Goal: Task Accomplishment & Management: Use online tool/utility

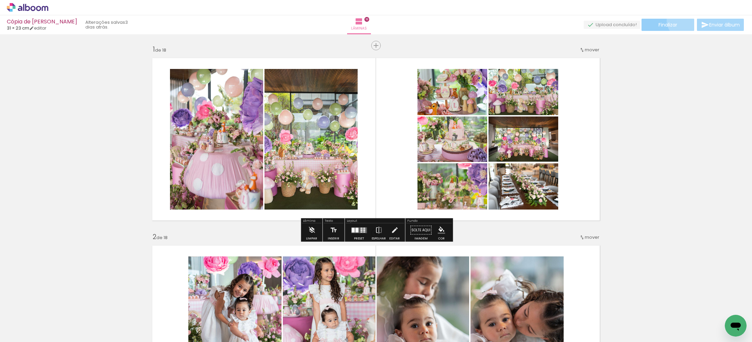
click at [683, 20] on paper-button "Finalizar" at bounding box center [667, 25] width 53 height 12
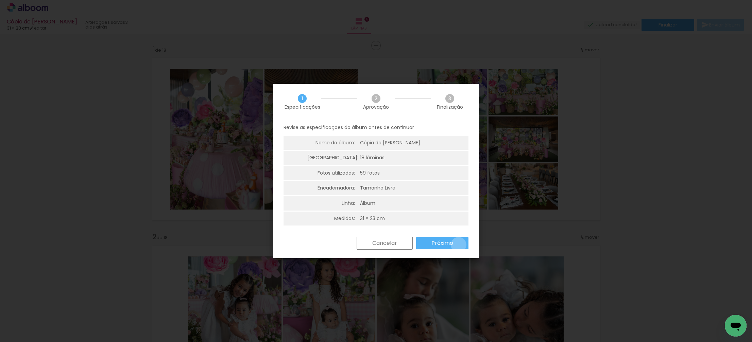
click at [0, 0] on paper-button "Próximo" at bounding box center [0, 0] width 0 height 0
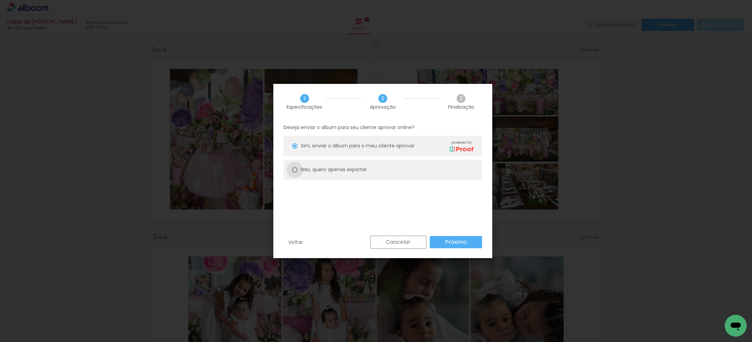
click at [0, 0] on div at bounding box center [0, 0] width 0 height 0
type paper-radio-button "on"
click at [0, 0] on slot "Próximo" at bounding box center [0, 0] width 0 height 0
type input "Alta, 300 DPI"
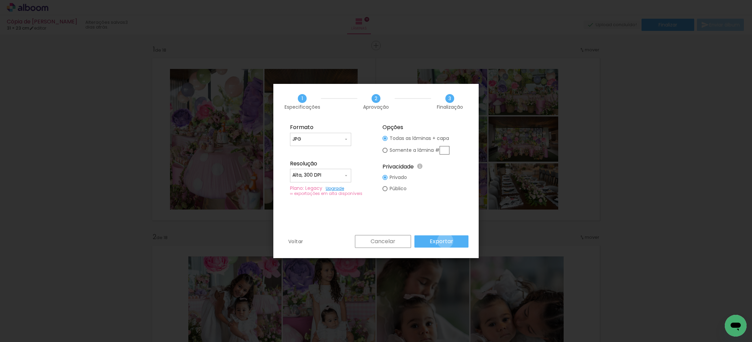
click at [0, 0] on slot "Exportar" at bounding box center [0, 0] width 0 height 0
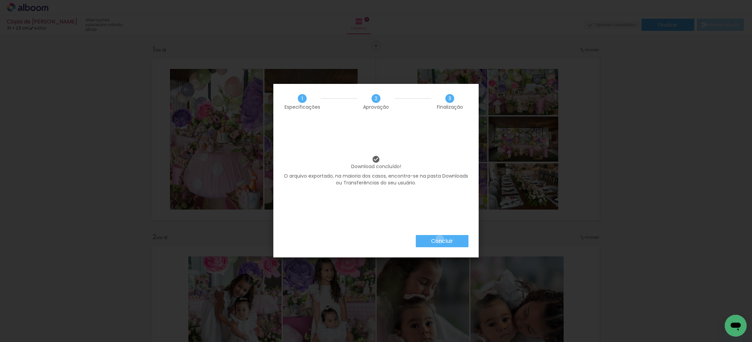
click at [0, 0] on slot "Concluir" at bounding box center [0, 0] width 0 height 0
